Goal: Transaction & Acquisition: Purchase product/service

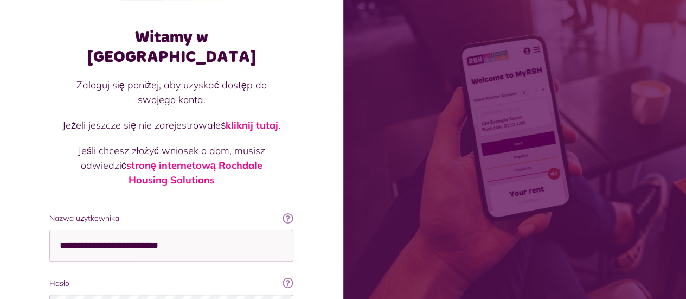
scroll to position [54, 0]
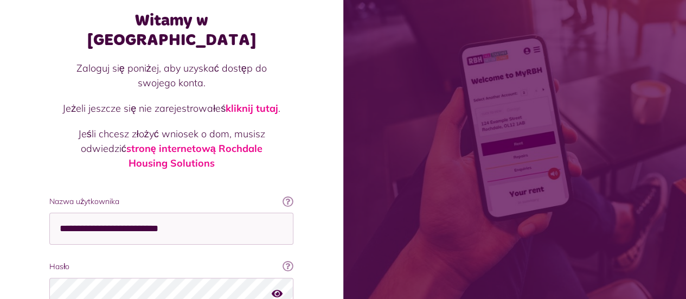
type input "**********"
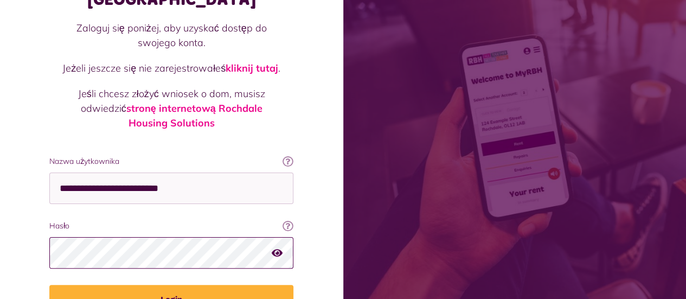
scroll to position [108, 0]
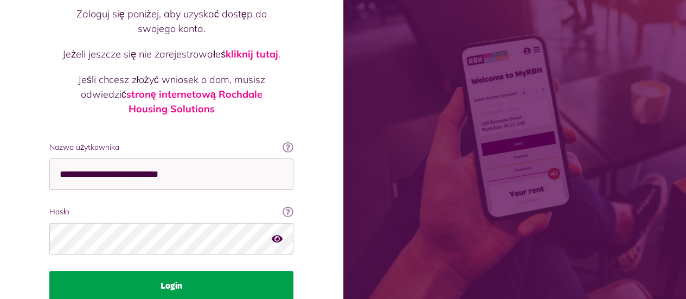
click at [178, 282] on font "Login" at bounding box center [172, 286] width 22 height 9
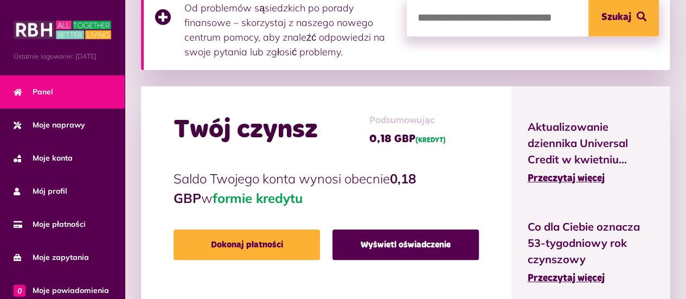
scroll to position [325, 0]
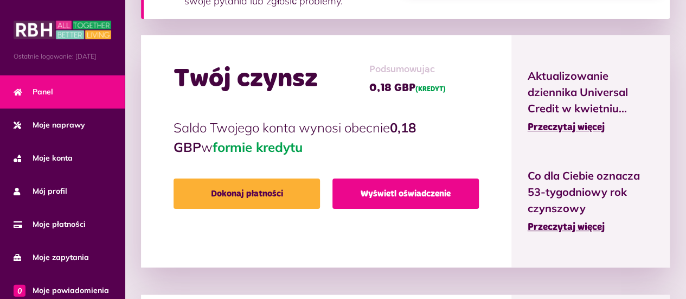
click at [375, 189] on font "Wyświetl oświadczenie" at bounding box center [406, 193] width 90 height 9
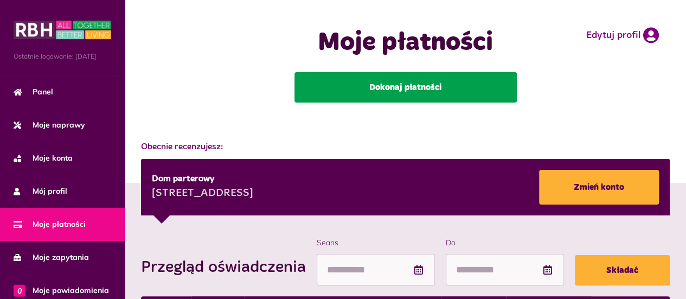
click at [407, 90] on font "Dokonaj płatności" at bounding box center [405, 87] width 72 height 9
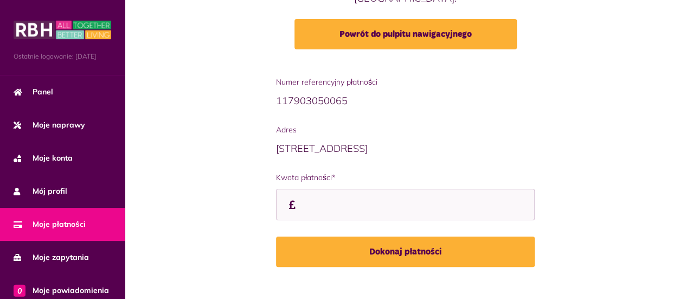
scroll to position [176, 0]
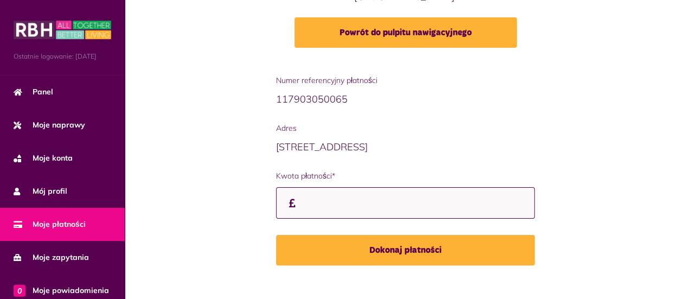
click at [327, 187] on input "Kwota płatności*" at bounding box center [405, 203] width 259 height 32
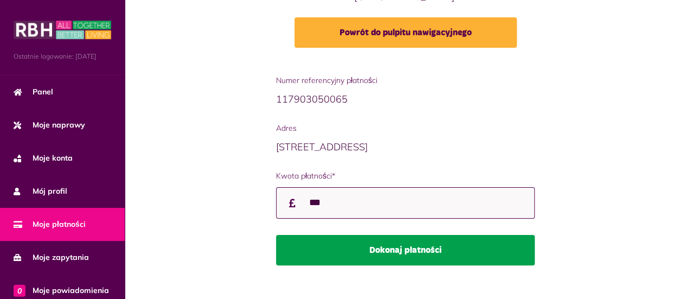
type input "***"
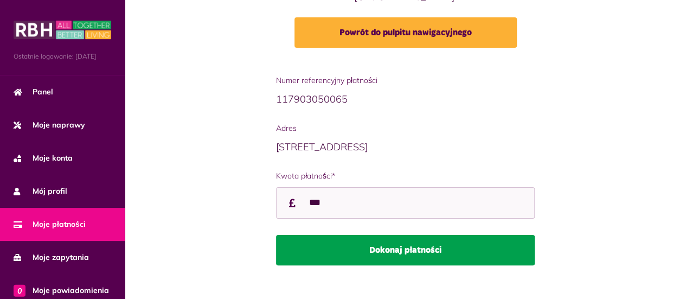
click at [408, 235] on button "Dokonaj płatności" at bounding box center [405, 250] width 259 height 30
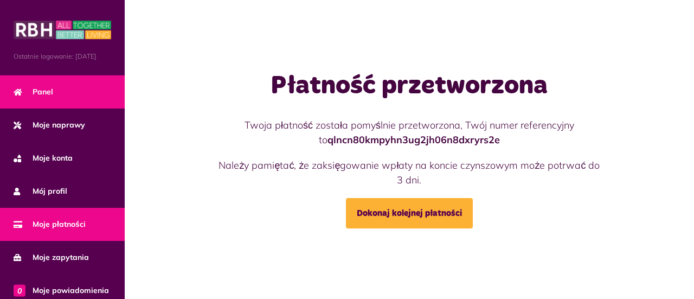
click at [31, 96] on span "Panel" at bounding box center [34, 91] width 40 height 11
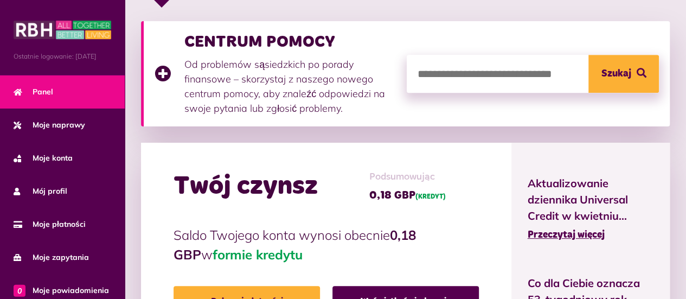
scroll to position [271, 0]
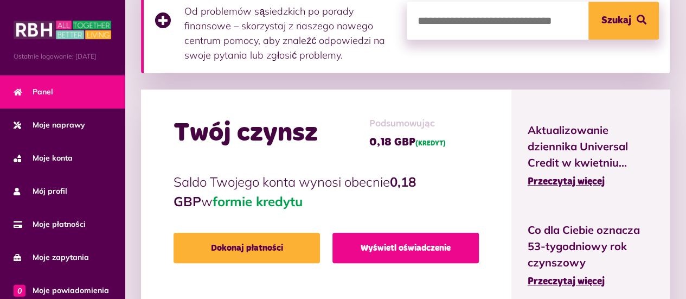
click at [390, 248] on font "Wyświetl oświadczenie" at bounding box center [406, 248] width 90 height 9
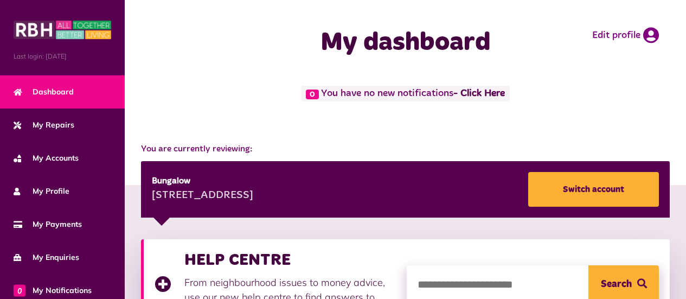
scroll to position [271, 0]
